Goal: Transaction & Acquisition: Book appointment/travel/reservation

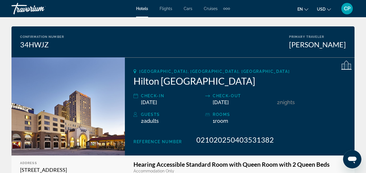
scroll to position [34, 0]
